Goal: Book appointment/travel/reservation

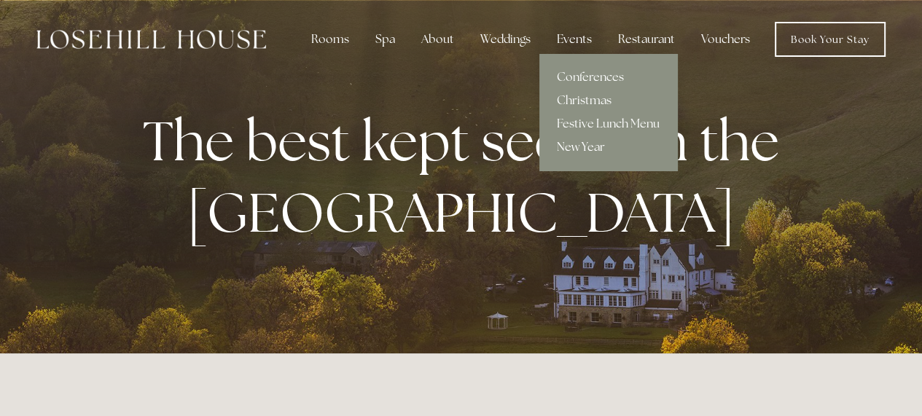
click at [599, 146] on link "New Year" at bounding box center [608, 147] width 138 height 23
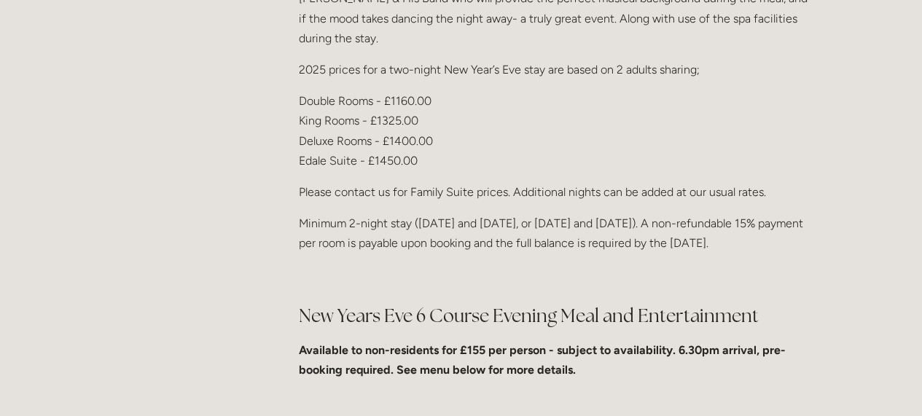
scroll to position [491, 0]
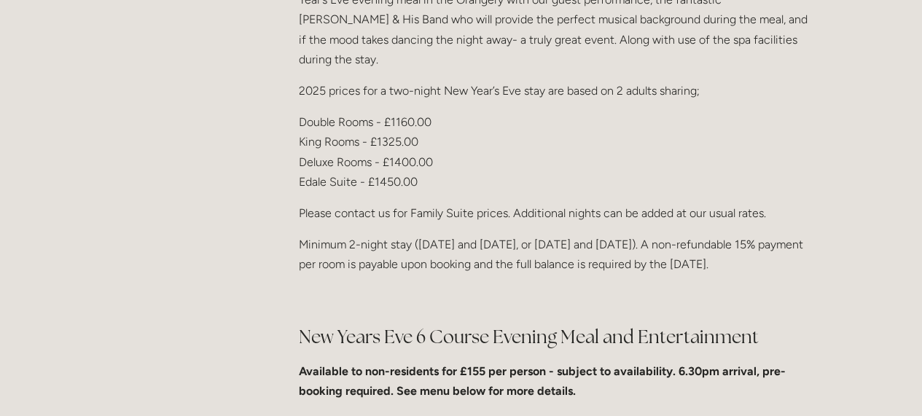
click at [539, 324] on h2 "New Years Eve 6 Course Evening Meal and Entertainment" at bounding box center [554, 337] width 511 height 26
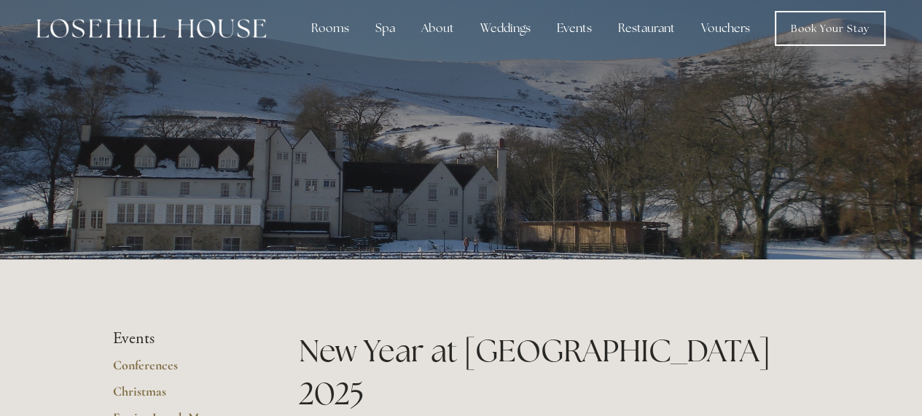
scroll to position [0, 0]
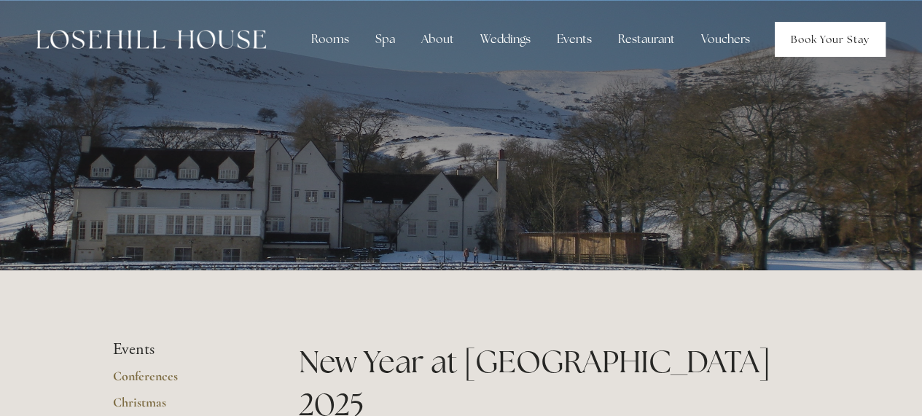
click at [805, 31] on link "Book Your Stay" at bounding box center [830, 39] width 111 height 35
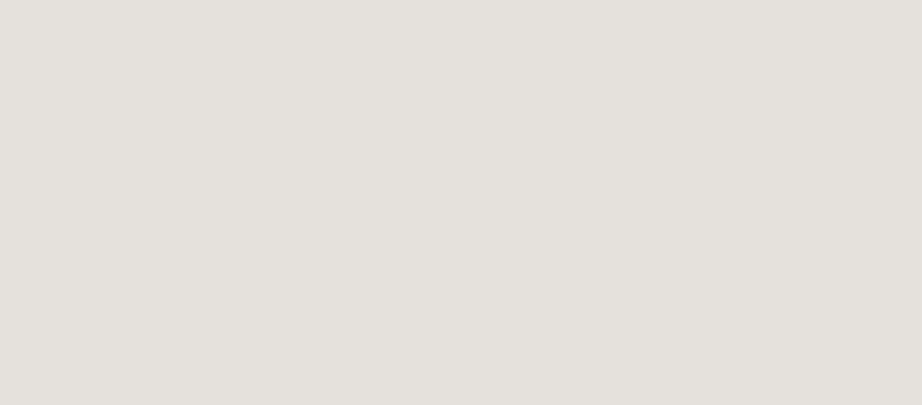
scroll to position [662, 0]
